Goal: Task Accomplishment & Management: Complete application form

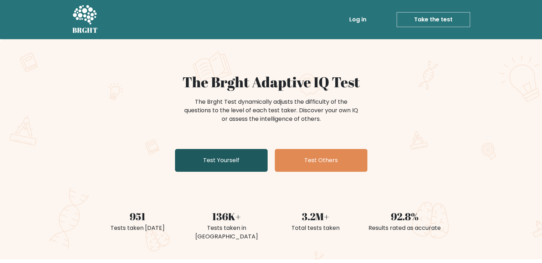
click at [241, 159] on link "Test Yourself" at bounding box center [221, 160] width 93 height 23
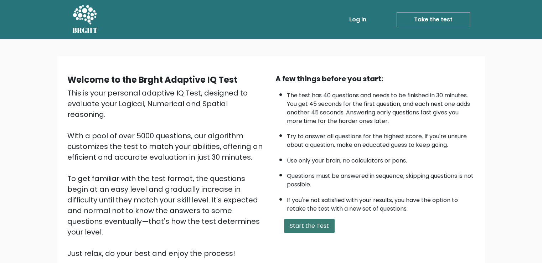
click at [303, 221] on button "Start the Test" at bounding box center [309, 226] width 51 height 14
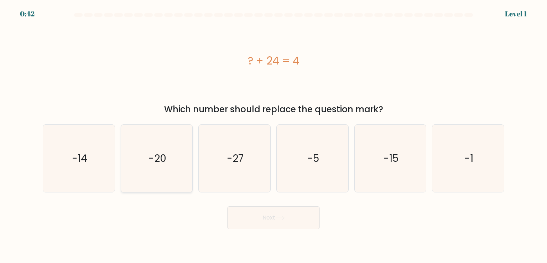
click at [141, 160] on icon "-20" at bounding box center [156, 158] width 67 height 67
click at [273, 135] on input "b. -20" at bounding box center [273, 133] width 0 height 4
radio input "true"
click at [301, 218] on button "Next" at bounding box center [273, 217] width 93 height 23
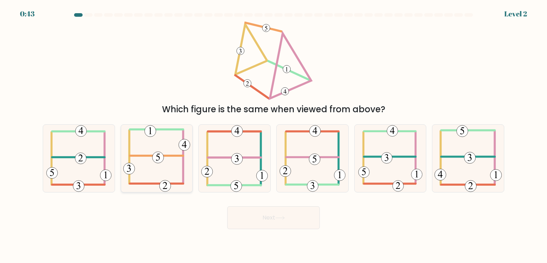
click at [161, 158] on 714 at bounding box center [157, 157] width 11 height 11
click at [273, 135] on input "b." at bounding box center [273, 133] width 0 height 4
radio input "true"
click at [286, 213] on button "Next" at bounding box center [273, 217] width 93 height 23
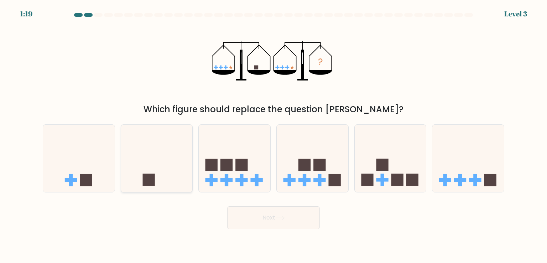
click at [150, 168] on icon at bounding box center [157, 158] width 72 height 59
click at [273, 135] on input "b." at bounding box center [273, 133] width 0 height 4
radio input "true"
click at [268, 219] on button "Next" at bounding box center [273, 217] width 93 height 23
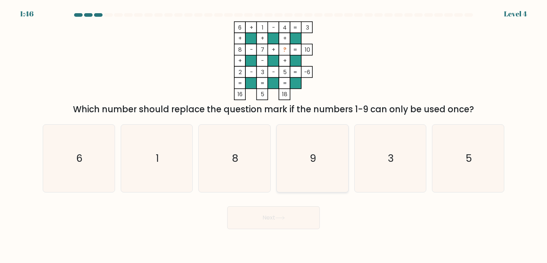
click at [323, 155] on icon "9" at bounding box center [312, 158] width 67 height 67
click at [274, 135] on input "d. 9" at bounding box center [273, 133] width 0 height 4
radio input "true"
click at [270, 228] on button "Next" at bounding box center [273, 217] width 93 height 23
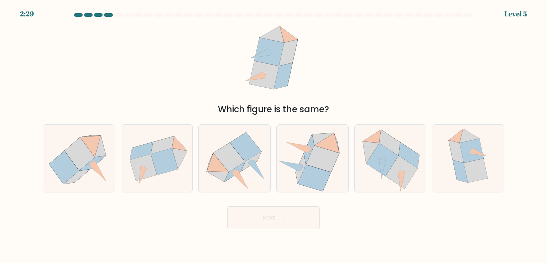
drag, startPoint x: 268, startPoint y: 221, endPoint x: 334, endPoint y: 64, distance: 170.0
click at [334, 64] on form at bounding box center [273, 121] width 547 height 216
click at [389, 157] on icon at bounding box center [382, 159] width 32 height 33
click at [274, 135] on input "e." at bounding box center [273, 133] width 0 height 4
radio input "true"
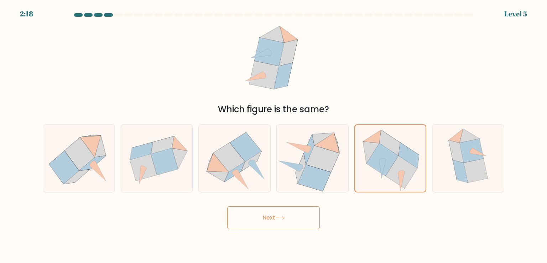
click at [256, 220] on button "Next" at bounding box center [273, 217] width 93 height 23
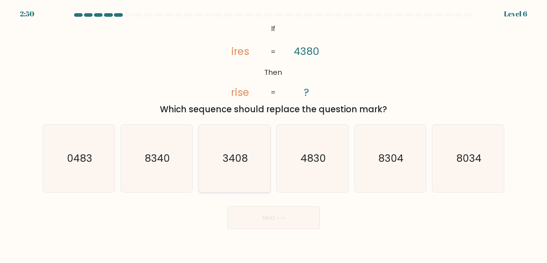
click at [231, 163] on text "3408" at bounding box center [235, 158] width 25 height 14
click at [273, 135] on input "c. 3408" at bounding box center [273, 133] width 0 height 4
radio input "true"
drag, startPoint x: 252, startPoint y: 201, endPoint x: 259, endPoint y: 213, distance: 13.6
click at [255, 207] on div "Next" at bounding box center [273, 215] width 470 height 28
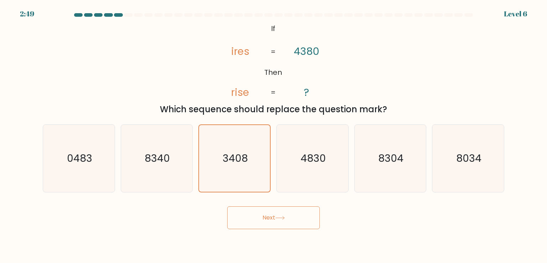
click at [259, 213] on button "Next" at bounding box center [273, 217] width 93 height 23
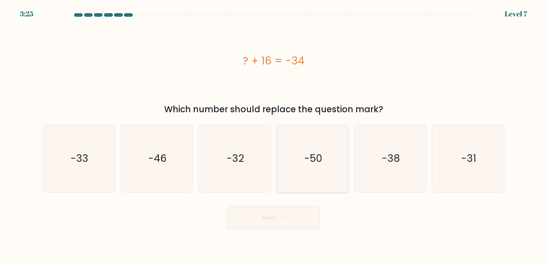
click at [288, 159] on icon "-50" at bounding box center [312, 158] width 67 height 67
click at [274, 135] on input "d. -50" at bounding box center [273, 133] width 0 height 4
radio input "true"
click at [275, 211] on button "Next" at bounding box center [273, 217] width 93 height 23
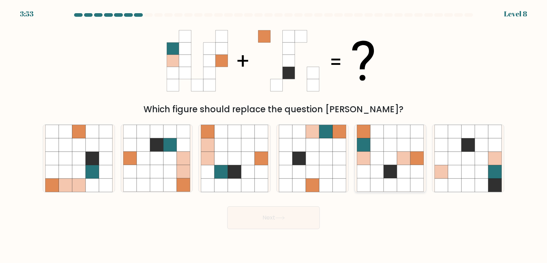
click at [391, 145] on icon at bounding box center [391, 145] width 14 height 14
click at [274, 135] on input "e." at bounding box center [273, 133] width 0 height 4
radio input "true"
click at [309, 215] on button "Next" at bounding box center [273, 217] width 93 height 23
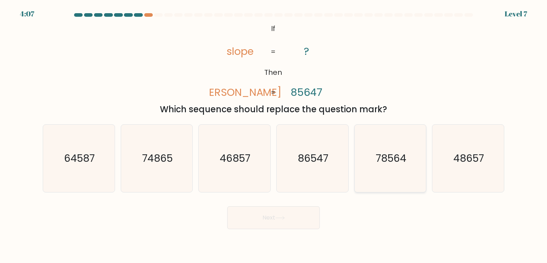
click at [371, 171] on icon "78564" at bounding box center [390, 158] width 67 height 67
click at [274, 135] on input "e. 78564" at bounding box center [273, 133] width 0 height 4
radio input "true"
click at [289, 217] on button "Next" at bounding box center [273, 217] width 93 height 23
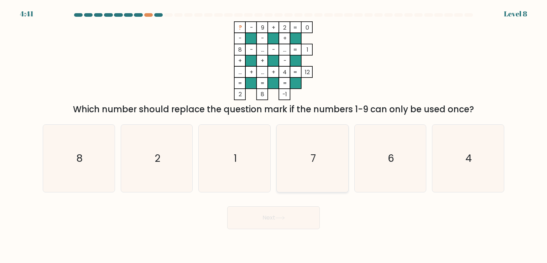
click at [302, 158] on icon "7" at bounding box center [312, 158] width 67 height 67
click at [274, 135] on input "d. 7" at bounding box center [273, 133] width 0 height 4
radio input "true"
click at [276, 215] on button "Next" at bounding box center [273, 217] width 93 height 23
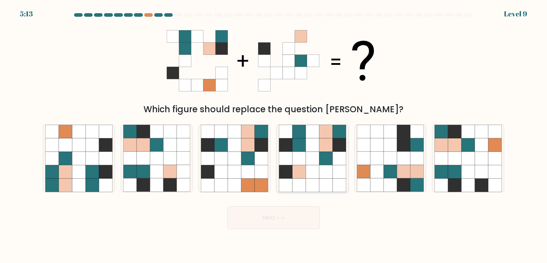
click at [296, 143] on icon at bounding box center [299, 145] width 14 height 14
click at [274, 135] on input "d." at bounding box center [273, 133] width 0 height 4
radio input "true"
click at [293, 216] on button "Next" at bounding box center [273, 217] width 93 height 23
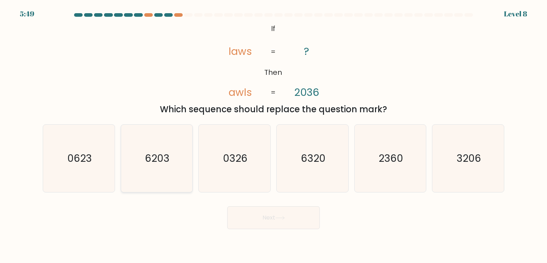
click at [176, 161] on icon "6203" at bounding box center [156, 158] width 67 height 67
click at [273, 135] on input "b. 6203" at bounding box center [273, 133] width 0 height 4
radio input "true"
click at [443, 161] on icon "3206" at bounding box center [467, 158] width 67 height 67
click at [274, 135] on input "f. 3206" at bounding box center [273, 133] width 0 height 4
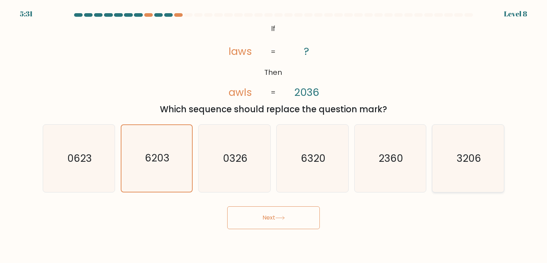
radio input "true"
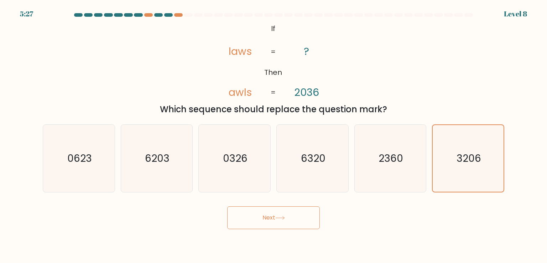
click at [263, 223] on button "Next" at bounding box center [273, 217] width 93 height 23
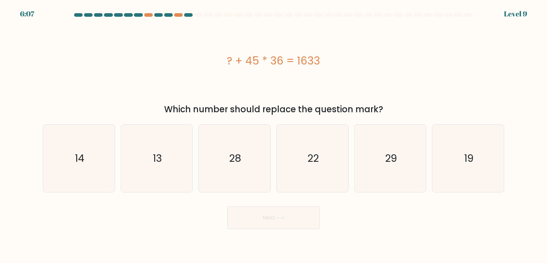
click at [179, 18] on div at bounding box center [273, 16] width 470 height 6
click at [179, 16] on div at bounding box center [178, 15] width 9 height 4
click at [169, 134] on icon "13" at bounding box center [156, 158] width 67 height 67
click at [273, 134] on input "b. 13" at bounding box center [273, 133] width 0 height 4
radio input "true"
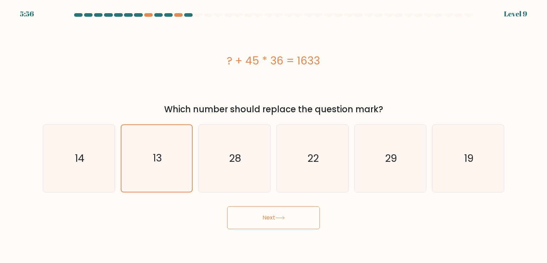
click at [240, 220] on button "Next" at bounding box center [273, 217] width 93 height 23
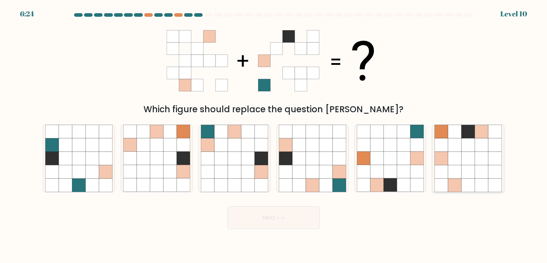
click at [454, 158] on icon at bounding box center [455, 159] width 14 height 14
click at [274, 135] on input "f." at bounding box center [273, 133] width 0 height 4
radio input "true"
click at [268, 88] on g at bounding box center [288, 60] width 61 height 61
click at [287, 152] on icon at bounding box center [286, 159] width 14 height 14
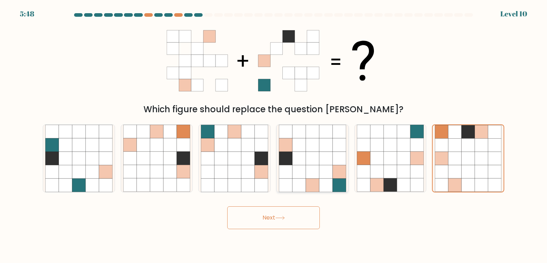
click at [274, 135] on input "d." at bounding box center [273, 133] width 0 height 4
radio input "true"
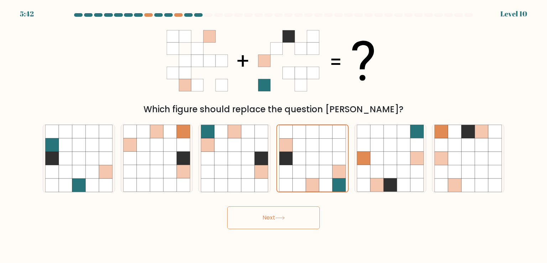
click at [265, 221] on button "Next" at bounding box center [273, 217] width 93 height 23
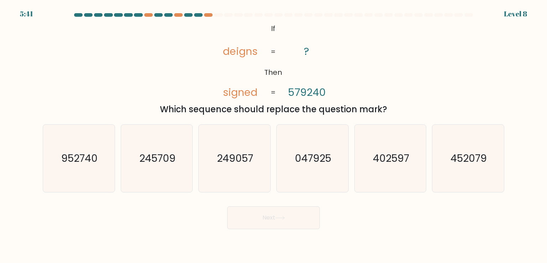
click at [312, 175] on icon "047925" at bounding box center [312, 158] width 67 height 67
click at [274, 135] on input "d. 047925" at bounding box center [273, 133] width 0 height 4
radio input "true"
click at [275, 216] on button "Next" at bounding box center [273, 217] width 93 height 23
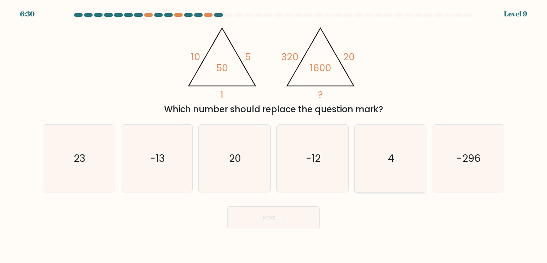
click at [368, 171] on icon "4" at bounding box center [390, 158] width 67 height 67
click at [274, 135] on input "e. 4" at bounding box center [273, 133] width 0 height 4
radio input "true"
click at [289, 222] on button "Next" at bounding box center [273, 217] width 93 height 23
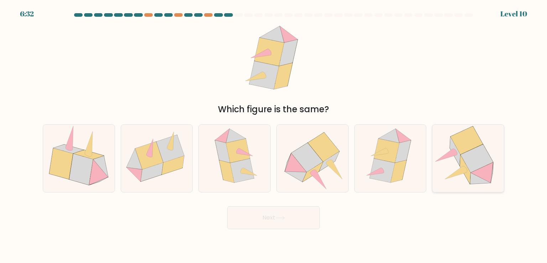
click at [442, 163] on icon at bounding box center [468, 158] width 70 height 67
click at [274, 135] on input "f." at bounding box center [273, 133] width 0 height 4
radio input "true"
click at [219, 139] on icon at bounding box center [222, 136] width 15 height 14
click at [273, 135] on input "c." at bounding box center [273, 133] width 0 height 4
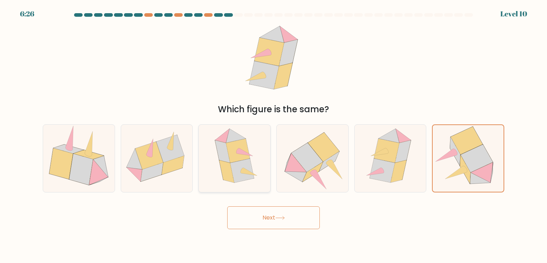
radio input "true"
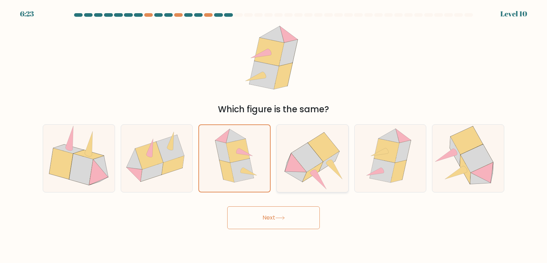
click at [291, 160] on icon at bounding box center [296, 162] width 22 height 19
click at [274, 135] on input "d." at bounding box center [273, 133] width 0 height 4
radio input "true"
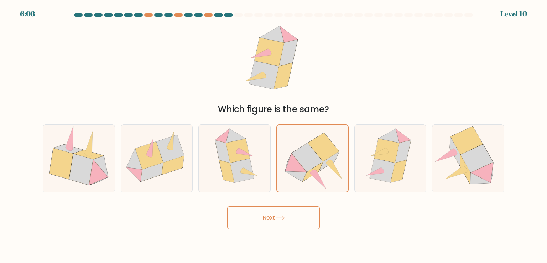
click at [268, 219] on button "Next" at bounding box center [273, 217] width 93 height 23
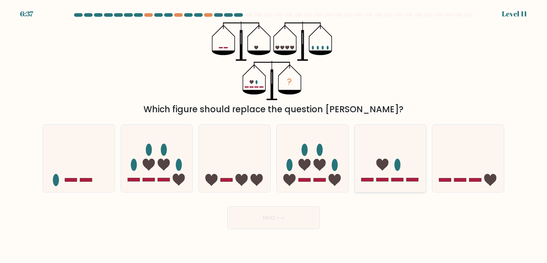
click at [380, 171] on icon at bounding box center [391, 158] width 72 height 59
click at [274, 135] on input "e." at bounding box center [273, 133] width 0 height 4
radio input "true"
click at [259, 224] on button "Next" at bounding box center [273, 217] width 93 height 23
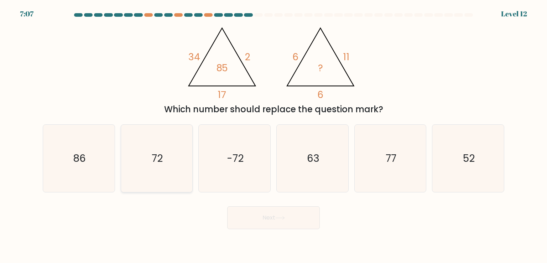
click at [165, 151] on icon "72" at bounding box center [156, 158] width 67 height 67
click at [273, 135] on input "b. 72" at bounding box center [273, 133] width 0 height 4
radio input "true"
click at [264, 224] on button "Next" at bounding box center [273, 217] width 93 height 23
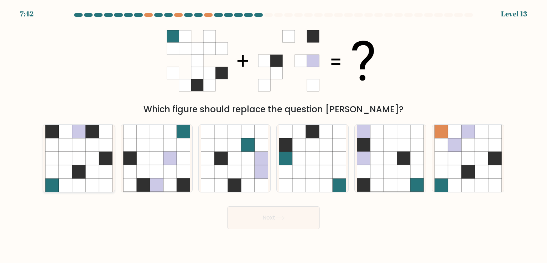
click at [95, 150] on icon at bounding box center [92, 145] width 14 height 14
click at [273, 135] on input "a." at bounding box center [273, 133] width 0 height 4
radio input "true"
click at [251, 222] on button "Next" at bounding box center [273, 217] width 93 height 23
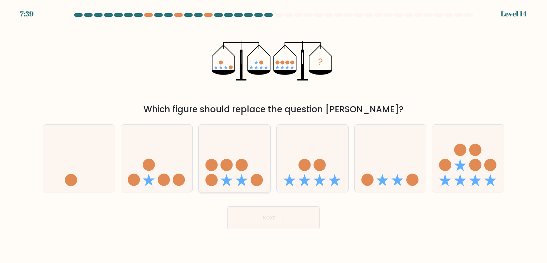
click at [226, 151] on icon at bounding box center [235, 158] width 72 height 59
click at [273, 135] on input "c." at bounding box center [273, 133] width 0 height 4
radio input "true"
click at [256, 217] on button "Next" at bounding box center [273, 217] width 93 height 23
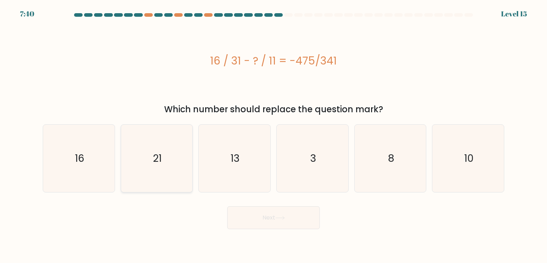
click at [168, 165] on icon "21" at bounding box center [156, 158] width 67 height 67
click at [273, 135] on input "b. 21" at bounding box center [273, 133] width 0 height 4
radio input "true"
click at [260, 224] on button "Next" at bounding box center [273, 217] width 93 height 23
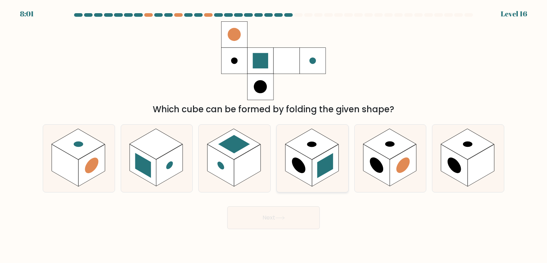
click at [312, 149] on rect at bounding box center [311, 144] width 53 height 31
click at [274, 135] on input "d." at bounding box center [273, 133] width 0 height 4
radio input "true"
click at [307, 168] on rect at bounding box center [299, 165] width 26 height 41
click at [274, 135] on input "d." at bounding box center [273, 133] width 0 height 4
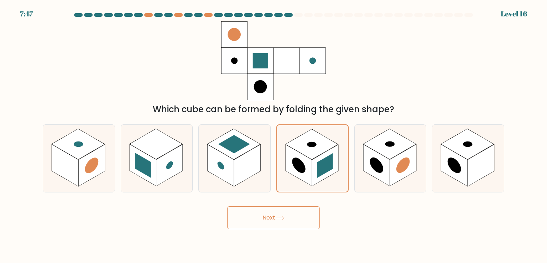
click at [289, 207] on button "Next" at bounding box center [273, 217] width 93 height 23
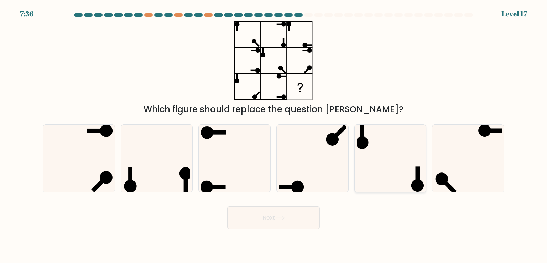
click at [375, 149] on icon at bounding box center [390, 158] width 67 height 67
click at [274, 135] on input "e." at bounding box center [273, 133] width 0 height 4
radio input "true"
click at [296, 221] on button "Next" at bounding box center [273, 217] width 93 height 23
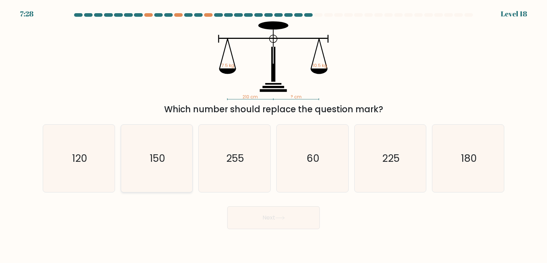
click at [150, 173] on icon "150" at bounding box center [156, 158] width 67 height 67
click at [273, 135] on input "b. 150" at bounding box center [273, 133] width 0 height 4
radio input "true"
click at [446, 163] on icon "180" at bounding box center [467, 158] width 67 height 67
click at [274, 135] on input "f. 180" at bounding box center [273, 133] width 0 height 4
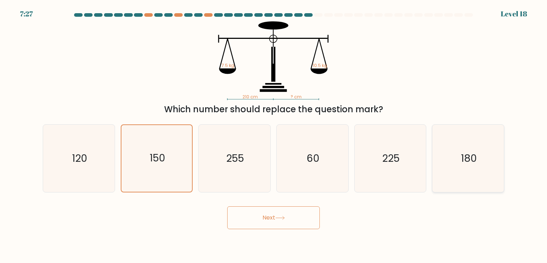
radio input "true"
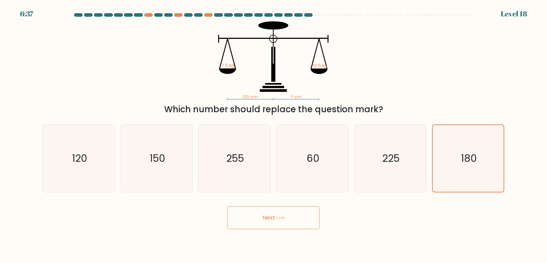
click at [0, 126] on form at bounding box center [273, 121] width 547 height 216
click at [251, 221] on button "Next" at bounding box center [273, 217] width 93 height 23
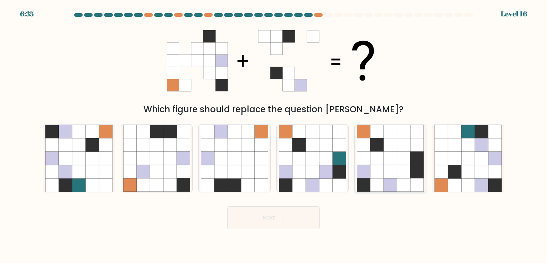
click at [372, 163] on icon at bounding box center [377, 159] width 14 height 14
click at [274, 135] on input "e." at bounding box center [273, 133] width 0 height 4
radio input "true"
click at [285, 214] on button "Next" at bounding box center [273, 217] width 93 height 23
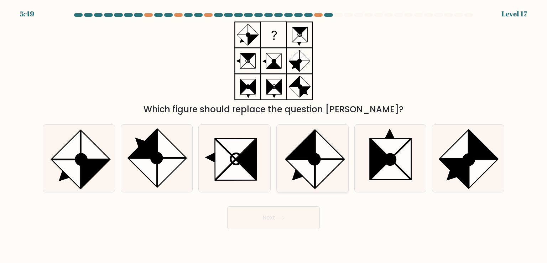
click at [282, 173] on icon at bounding box center [312, 158] width 67 height 67
click at [274, 135] on input "d." at bounding box center [273, 133] width 0 height 4
radio input "true"
click at [413, 15] on at bounding box center [273, 15] width 400 height 4
click at [407, 13] on div "5:45 Level 17" at bounding box center [273, 9] width 547 height 19
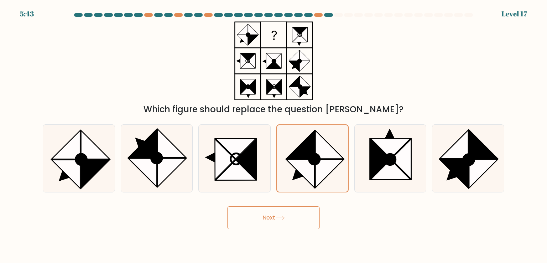
drag, startPoint x: 303, startPoint y: 218, endPoint x: 296, endPoint y: 167, distance: 51.4
click at [302, 217] on button "Next" at bounding box center [273, 217] width 93 height 23
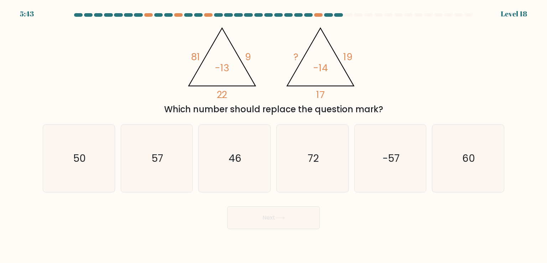
click at [292, 215] on button "Next" at bounding box center [273, 217] width 93 height 23
drag, startPoint x: 293, startPoint y: 177, endPoint x: 292, endPoint y: 220, distance: 43.1
click at [293, 177] on icon "72" at bounding box center [312, 158] width 67 height 67
click at [274, 135] on input "d. 72" at bounding box center [273, 133] width 0 height 4
radio input "true"
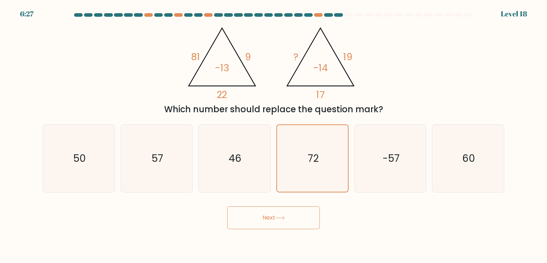
click at [291, 220] on button "Next" at bounding box center [273, 217] width 93 height 23
click at [301, 167] on icon "72" at bounding box center [312, 158] width 66 height 66
click at [274, 135] on input "d. 72" at bounding box center [273, 133] width 0 height 4
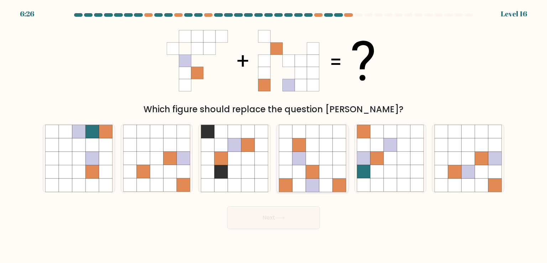
drag, startPoint x: 295, startPoint y: 180, endPoint x: 299, endPoint y: 214, distance: 34.5
click at [295, 180] on icon at bounding box center [299, 185] width 14 height 14
click at [274, 135] on input "d." at bounding box center [273, 133] width 0 height 4
radio input "true"
drag, startPoint x: 299, startPoint y: 214, endPoint x: 299, endPoint y: 209, distance: 4.6
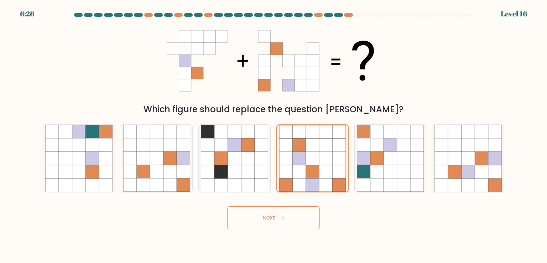
click at [298, 214] on button "Next" at bounding box center [273, 217] width 93 height 23
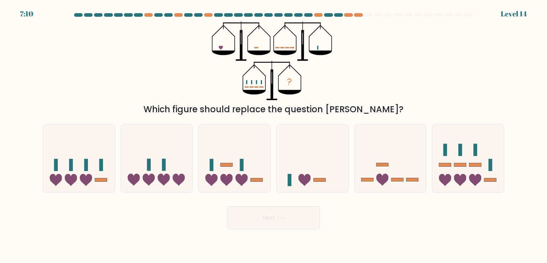
click at [303, 168] on icon at bounding box center [313, 158] width 72 height 59
click at [274, 135] on input "d." at bounding box center [273, 133] width 0 height 4
radio input "true"
click at [292, 208] on button "Next" at bounding box center [273, 217] width 93 height 23
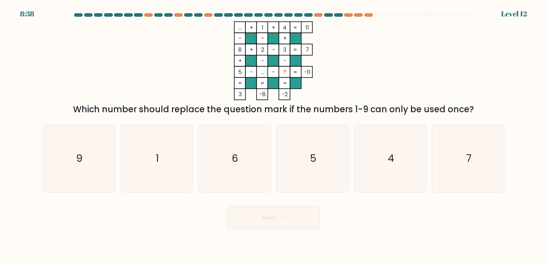
click at [299, 166] on icon "5" at bounding box center [312, 158] width 67 height 67
click at [274, 135] on input "d. 5" at bounding box center [273, 133] width 0 height 4
radio input "true"
click at [291, 213] on button "Next" at bounding box center [273, 217] width 93 height 23
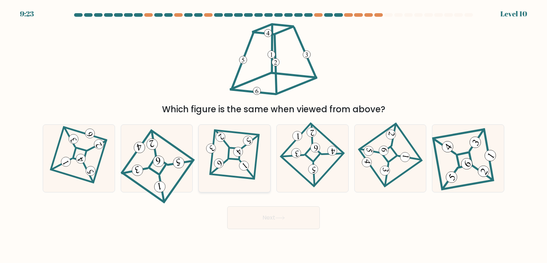
click at [254, 160] on icon at bounding box center [235, 158] width 46 height 54
click at [273, 135] on input "c." at bounding box center [273, 133] width 0 height 4
radio input "true"
click at [273, 210] on button "Next" at bounding box center [273, 217] width 93 height 23
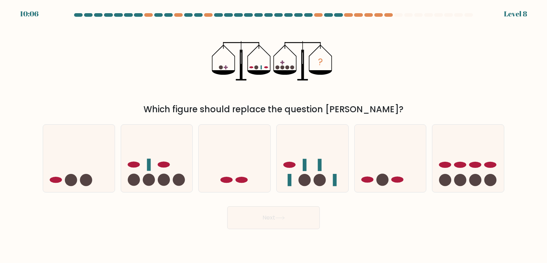
drag, startPoint x: 254, startPoint y: 191, endPoint x: 255, endPoint y: 196, distance: 4.8
click at [254, 194] on form at bounding box center [273, 121] width 547 height 216
click at [262, 228] on button "Next" at bounding box center [273, 217] width 93 height 23
drag, startPoint x: 248, startPoint y: 169, endPoint x: 265, endPoint y: 207, distance: 41.0
click at [249, 170] on icon at bounding box center [235, 158] width 72 height 59
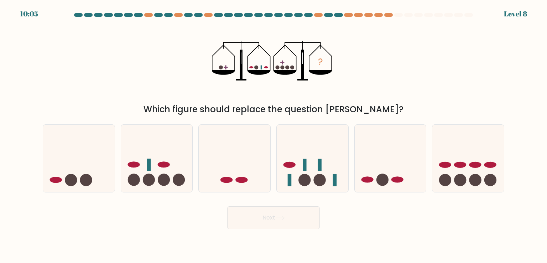
click at [273, 135] on input "c." at bounding box center [273, 133] width 0 height 4
radio input "true"
click at [269, 217] on button "Next" at bounding box center [273, 217] width 93 height 23
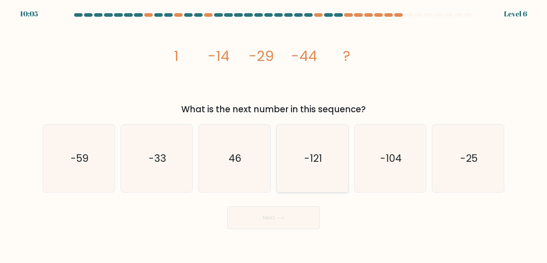
click at [301, 158] on icon "-121" at bounding box center [312, 158] width 67 height 67
click at [274, 135] on input "d. -121" at bounding box center [273, 133] width 0 height 4
radio input "true"
click at [285, 216] on icon at bounding box center [280, 218] width 10 height 4
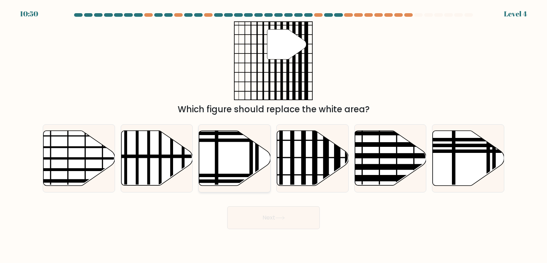
drag, startPoint x: 245, startPoint y: 158, endPoint x: 249, endPoint y: 188, distance: 30.3
click at [245, 158] on icon at bounding box center [235, 158] width 72 height 55
click at [273, 135] on input "c." at bounding box center [273, 133] width 0 height 4
radio input "true"
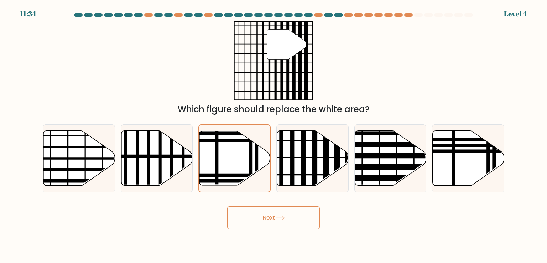
click at [265, 222] on button "Next" at bounding box center [273, 217] width 93 height 23
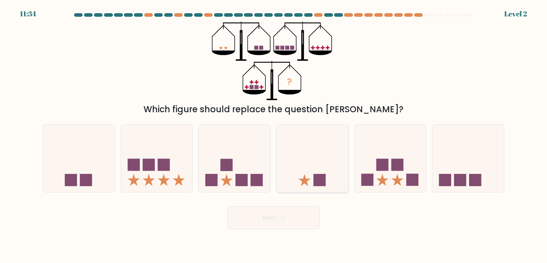
click at [302, 168] on icon at bounding box center [313, 158] width 72 height 59
click at [274, 135] on input "d." at bounding box center [273, 133] width 0 height 4
radio input "true"
drag, startPoint x: 294, startPoint y: 215, endPoint x: 288, endPoint y: 206, distance: 11.1
click at [293, 215] on button "Next" at bounding box center [273, 217] width 93 height 23
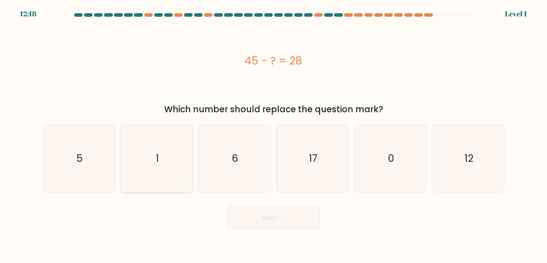
click at [171, 159] on icon "1" at bounding box center [156, 158] width 67 height 67
click at [273, 135] on input "b. 1" at bounding box center [273, 133] width 0 height 4
radio input "true"
click at [283, 232] on body "13:02 Level 1 5" at bounding box center [273, 131] width 547 height 263
click at [280, 220] on icon at bounding box center [280, 218] width 10 height 4
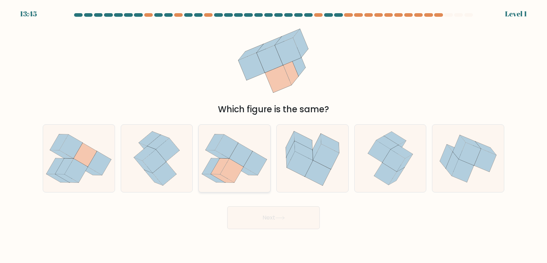
click at [257, 174] on icon at bounding box center [255, 163] width 23 height 24
click at [273, 135] on input "c." at bounding box center [273, 133] width 0 height 4
radio input "true"
click at [268, 210] on button "Next" at bounding box center [273, 217] width 93 height 23
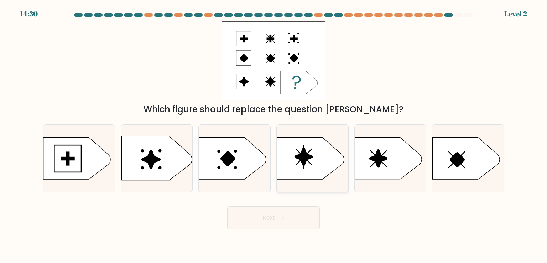
drag, startPoint x: 297, startPoint y: 179, endPoint x: 288, endPoint y: 215, distance: 37.2
click at [297, 179] on icon at bounding box center [310, 158] width 67 height 42
click at [274, 135] on input "d." at bounding box center [273, 133] width 0 height 4
radio input "true"
click at [288, 215] on button "Next" at bounding box center [273, 217] width 93 height 23
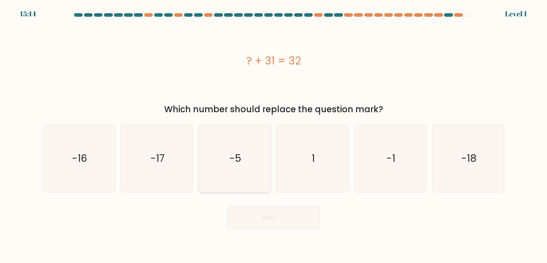
drag, startPoint x: 237, startPoint y: 174, endPoint x: 238, endPoint y: 177, distance: 3.6
click at [237, 176] on icon "-5" at bounding box center [234, 158] width 67 height 67
click at [273, 135] on input "c. -5" at bounding box center [273, 133] width 0 height 4
radio input "true"
click at [268, 220] on button "Next" at bounding box center [273, 217] width 93 height 23
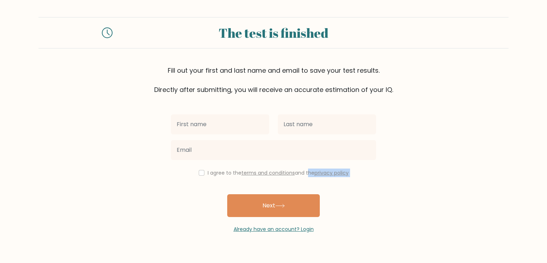
click at [306, 172] on div "I agree to the terms and conditions and the privacy policy Next Already have an…" at bounding box center [274, 163] width 214 height 139
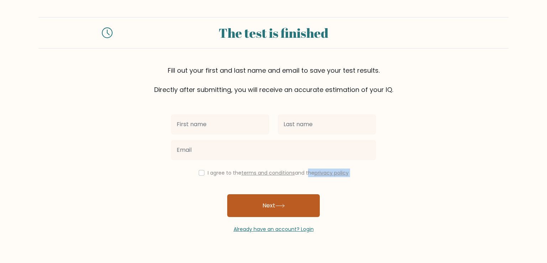
click at [271, 204] on button "Next" at bounding box center [273, 205] width 93 height 23
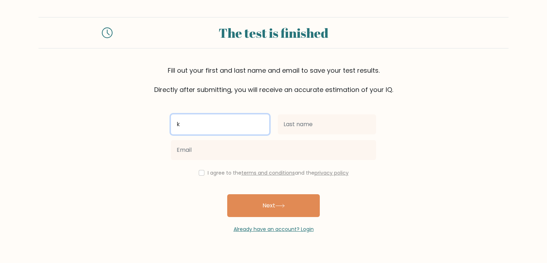
type input "k"
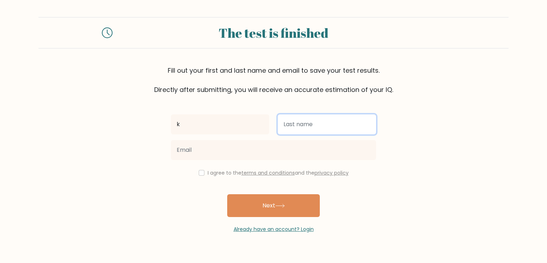
click at [306, 125] on input "text" at bounding box center [327, 124] width 98 height 20
type input "r"
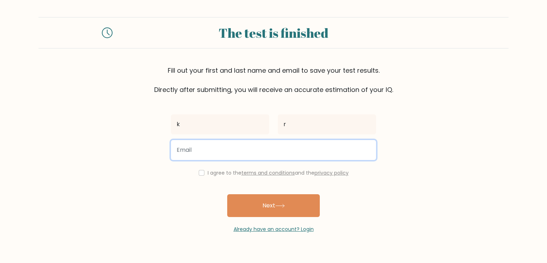
click at [274, 153] on input "email" at bounding box center [273, 150] width 205 height 20
type input "raxexoj577@doishy.com"
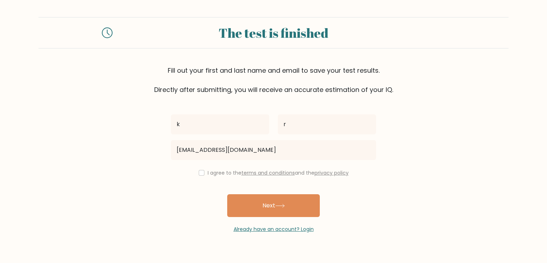
click at [204, 173] on div "I agree to the terms and conditions and the privacy policy" at bounding box center [274, 172] width 214 height 9
click at [199, 173] on input "checkbox" at bounding box center [202, 173] width 6 height 6
checkbox input "true"
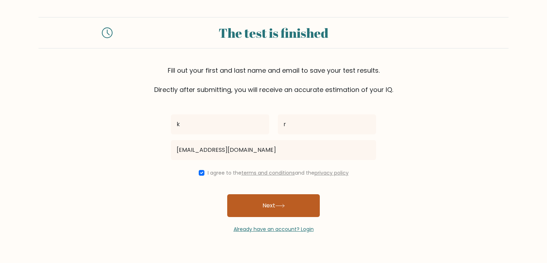
click at [240, 213] on button "Next" at bounding box center [273, 205] width 93 height 23
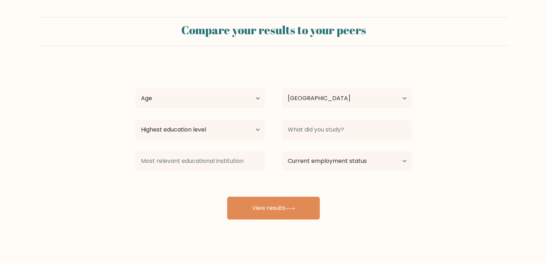
select select "US"
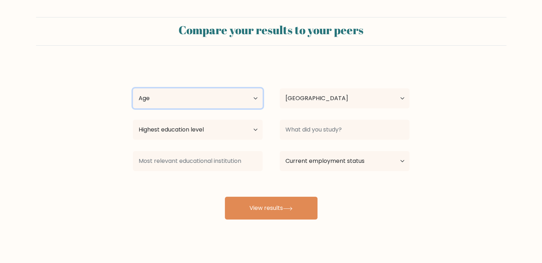
click at [172, 107] on select "Age Under 18 years old 18-24 years old 25-34 years old 35-44 years old 45-54 ye…" at bounding box center [198, 98] width 130 height 20
select select "18_24"
click at [133, 88] on select "Age Under 18 years old 18-24 years old 25-34 years old 35-44 years old 45-54 ye…" at bounding box center [198, 98] width 130 height 20
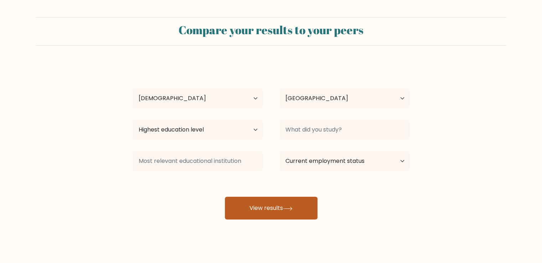
click at [282, 200] on button "View results" at bounding box center [271, 208] width 93 height 23
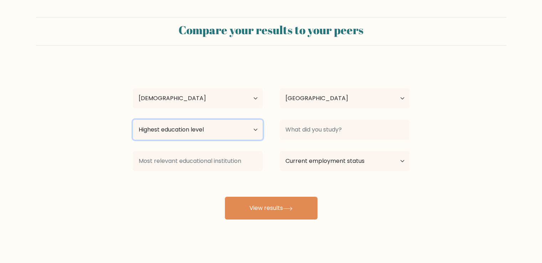
click at [209, 126] on select "Highest education level No schooling Primary Lower Secondary Upper Secondary Oc…" at bounding box center [198, 130] width 130 height 20
click at [133, 120] on select "Highest education level No schooling Primary Lower Secondary Upper Secondary Oc…" at bounding box center [198, 130] width 130 height 20
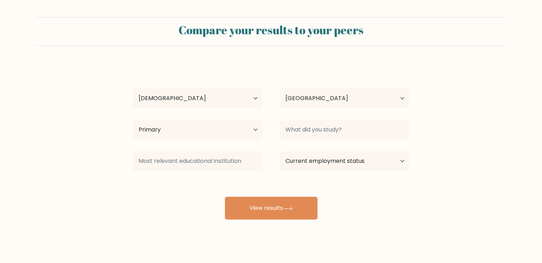
click at [238, 139] on div "Highest education level No schooling Primary Lower Secondary Upper Secondary Oc…" at bounding box center [197, 130] width 147 height 26
click at [235, 127] on select "Highest education level No schooling Primary Lower Secondary Upper Secondary Oc…" at bounding box center [198, 130] width 130 height 20
select select "bachelors_degree"
click at [133, 120] on select "Highest education level No schooling Primary Lower Secondary Upper Secondary Oc…" at bounding box center [198, 130] width 130 height 20
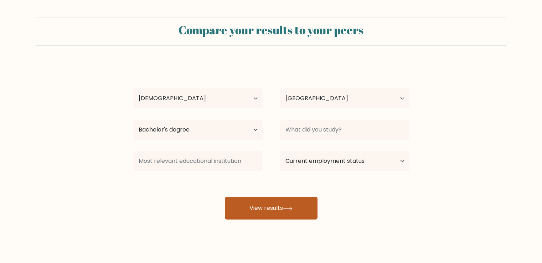
click at [291, 214] on button "View results" at bounding box center [271, 208] width 93 height 23
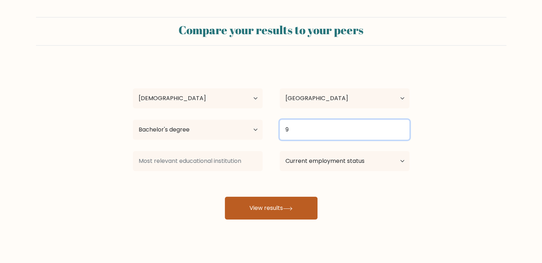
type input "9"
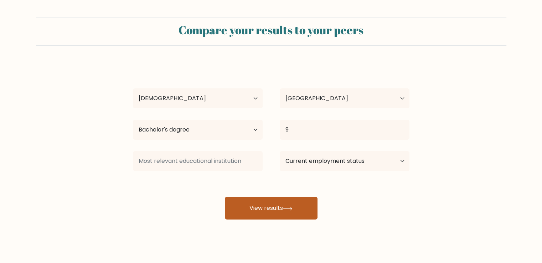
click at [279, 202] on button "View results" at bounding box center [271, 208] width 93 height 23
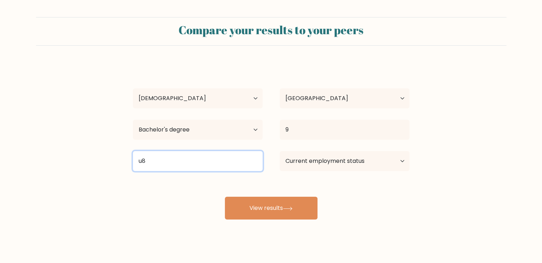
type input "u8"
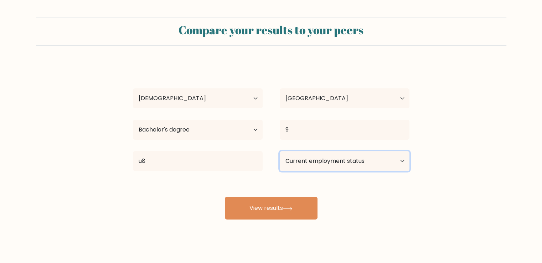
click at [293, 164] on select "Current employment status Employed Student Retired Other / prefer not to answer" at bounding box center [345, 161] width 130 height 20
click at [280, 151] on select "Current employment status Employed Student Retired Other / prefer not to answer" at bounding box center [345, 161] width 130 height 20
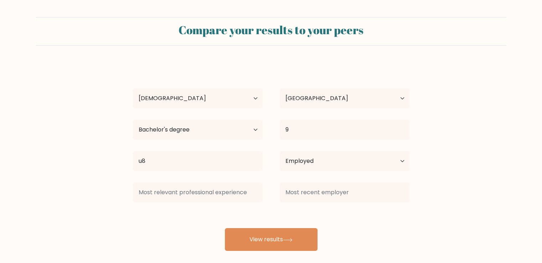
click at [283, 203] on div at bounding box center [344, 192] width 147 height 26
click at [319, 163] on select "Current employment status Employed Student Retired Other / prefer not to answer" at bounding box center [345, 161] width 130 height 20
select select "retired"
click at [280, 151] on select "Current employment status Employed Student Retired Other / prefer not to answer" at bounding box center [345, 161] width 130 height 20
click at [296, 169] on select "Current employment status Employed Student Retired Other / prefer not to answer" at bounding box center [345, 161] width 130 height 20
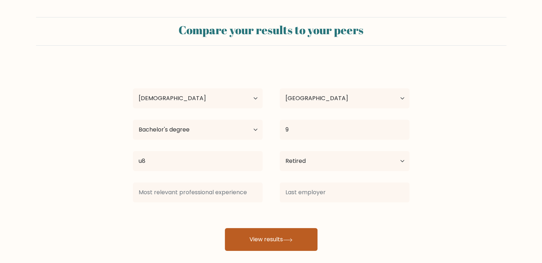
click at [268, 234] on button "View results" at bounding box center [271, 239] width 93 height 23
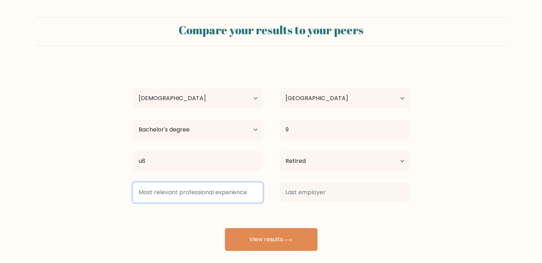
click at [208, 195] on input at bounding box center [198, 192] width 130 height 20
type input "i"
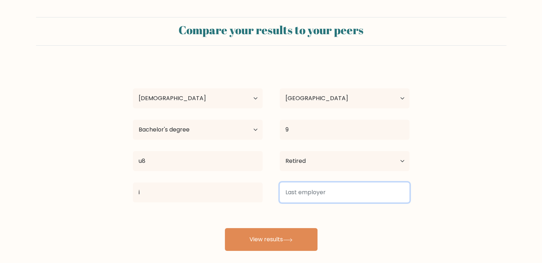
click at [297, 190] on input at bounding box center [345, 192] width 130 height 20
type input "9"
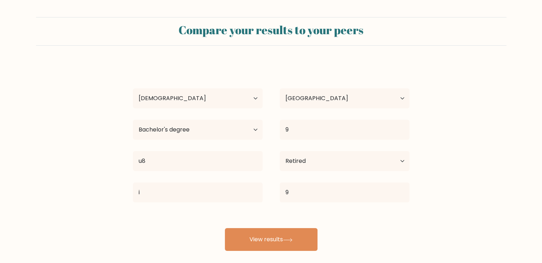
click at [255, 226] on div "k r Age Under 18 years old 18-24 years old 25-34 years old 35-44 years old 45-5…" at bounding box center [271, 157] width 285 height 188
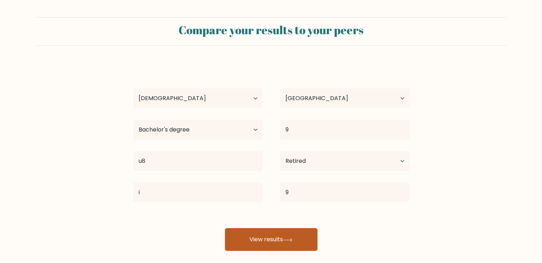
click at [255, 228] on button "View results" at bounding box center [271, 239] width 93 height 23
